Goal: Navigation & Orientation: Find specific page/section

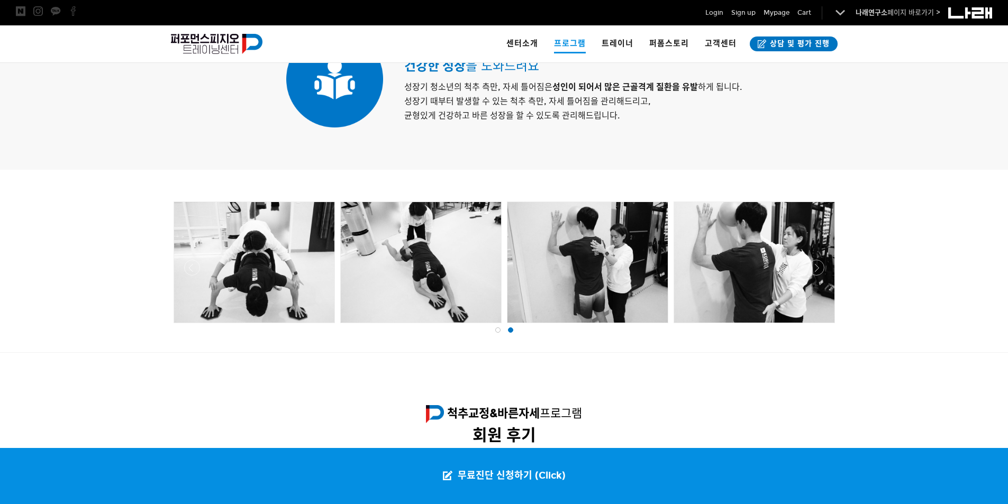
scroll to position [978, 0]
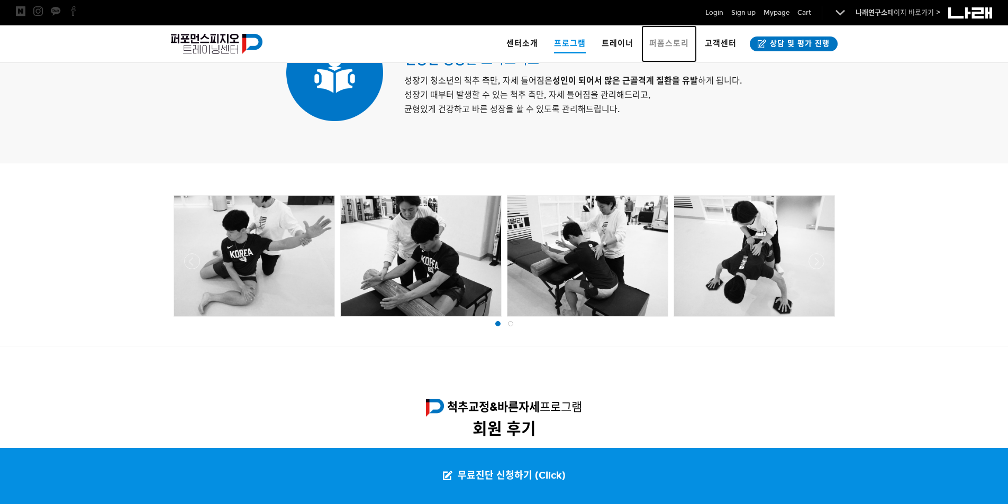
click at [672, 41] on span "퍼폼스토리" at bounding box center [669, 44] width 40 height 10
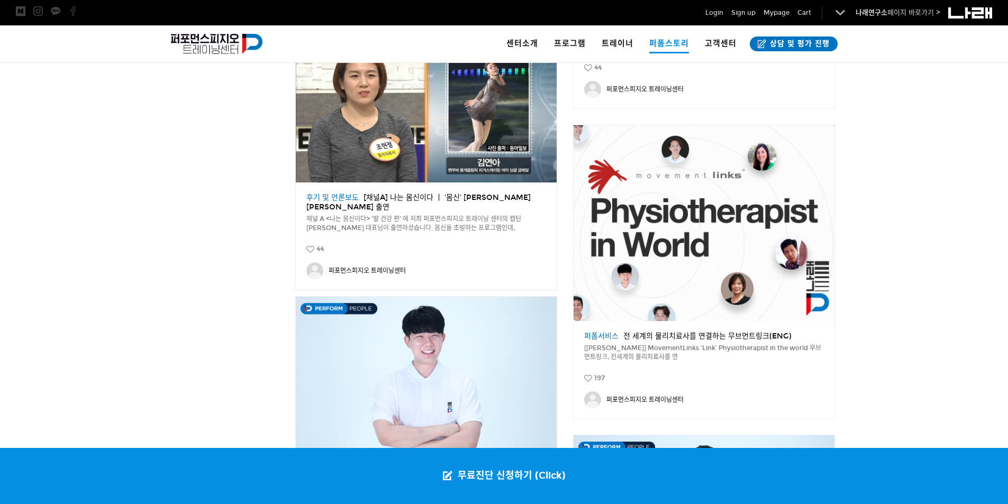
scroll to position [782, 0]
